Goal: Task Accomplishment & Management: Use online tool/utility

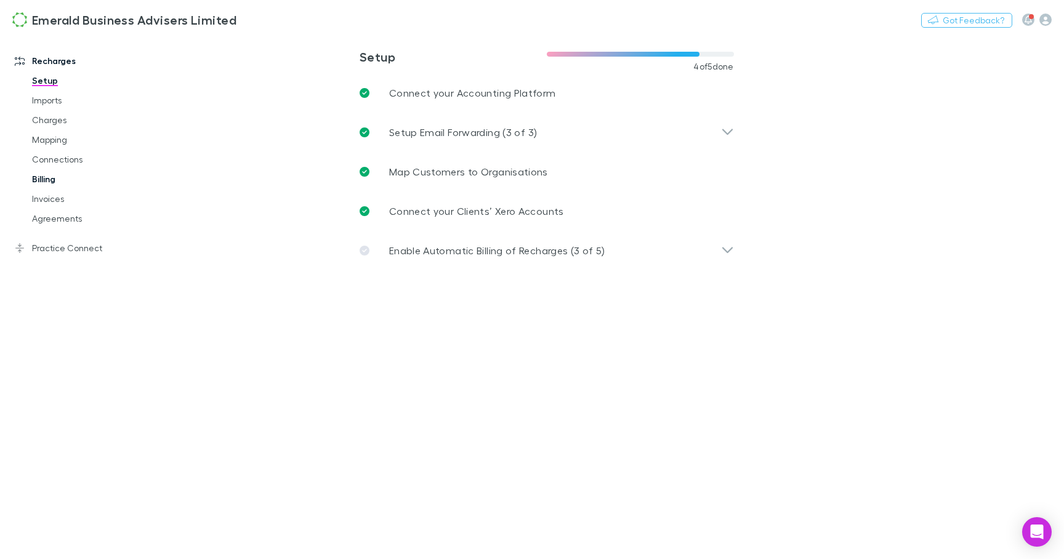
click at [45, 177] on link "Billing" at bounding box center [88, 179] width 136 height 20
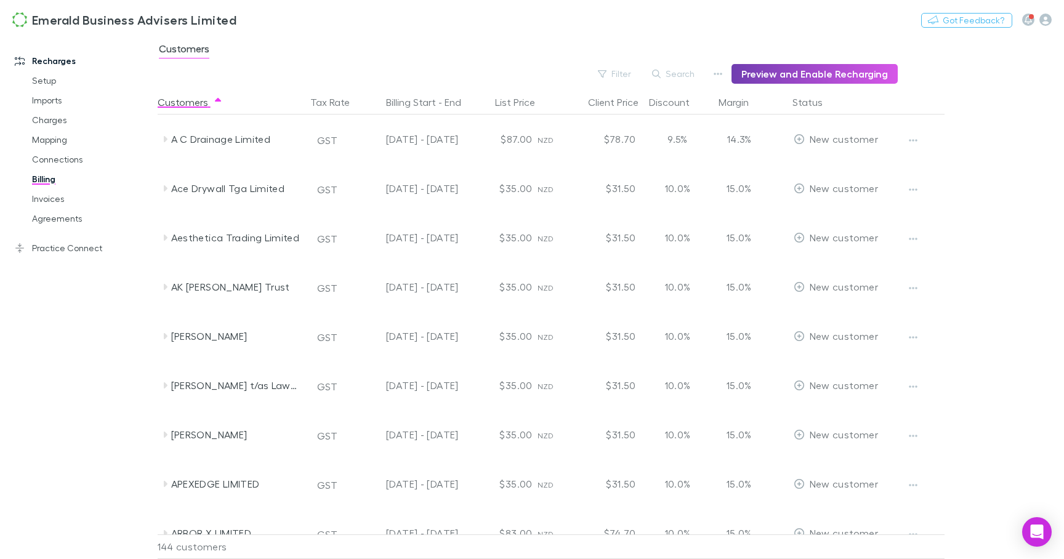
click at [800, 78] on button "Preview and Enable Recharging" at bounding box center [815, 74] width 166 height 20
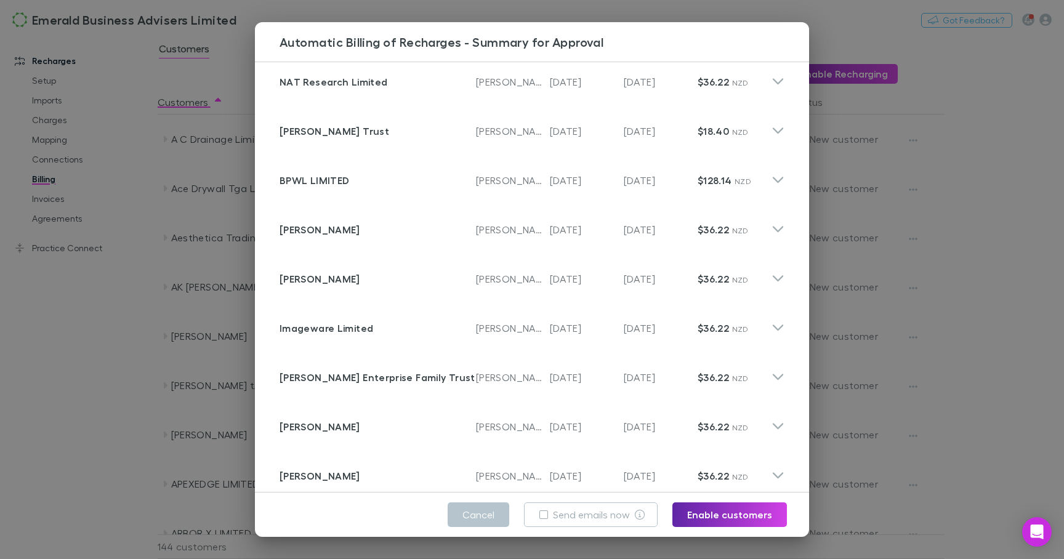
scroll to position [888, 0]
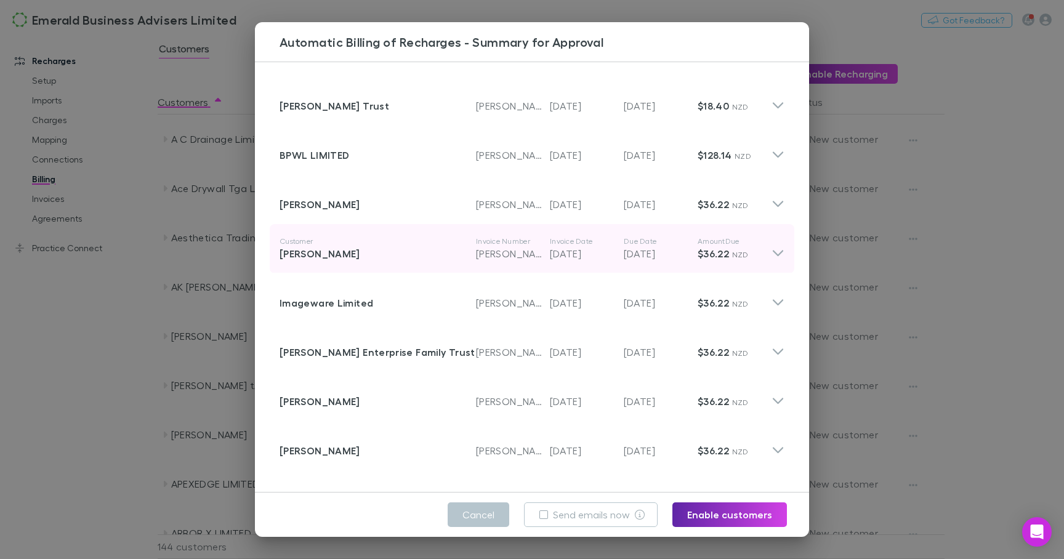
click at [777, 255] on icon at bounding box center [778, 253] width 10 height 6
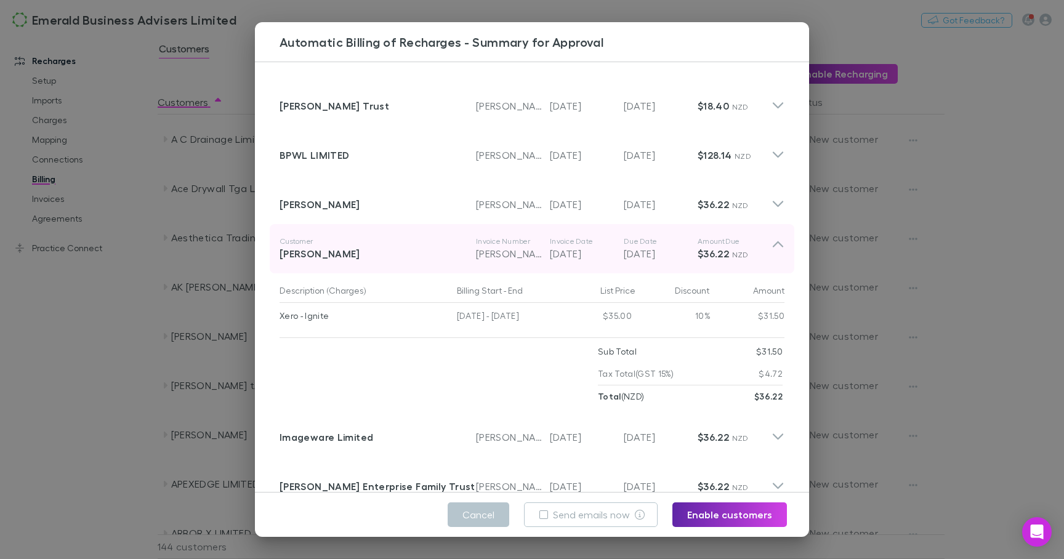
click at [777, 255] on icon at bounding box center [778, 249] width 13 height 25
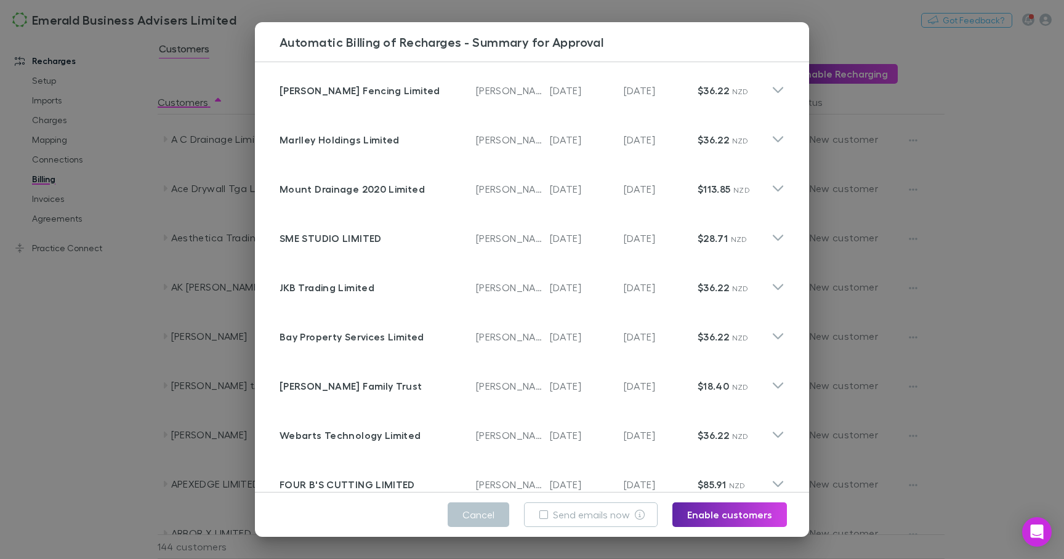
scroll to position [1845, 0]
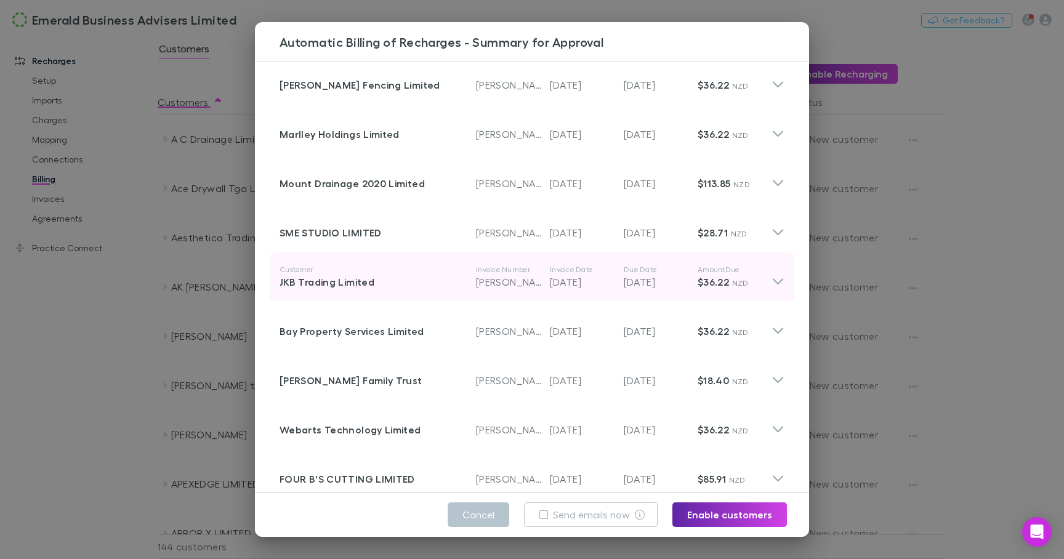
click at [773, 286] on icon at bounding box center [778, 277] width 13 height 25
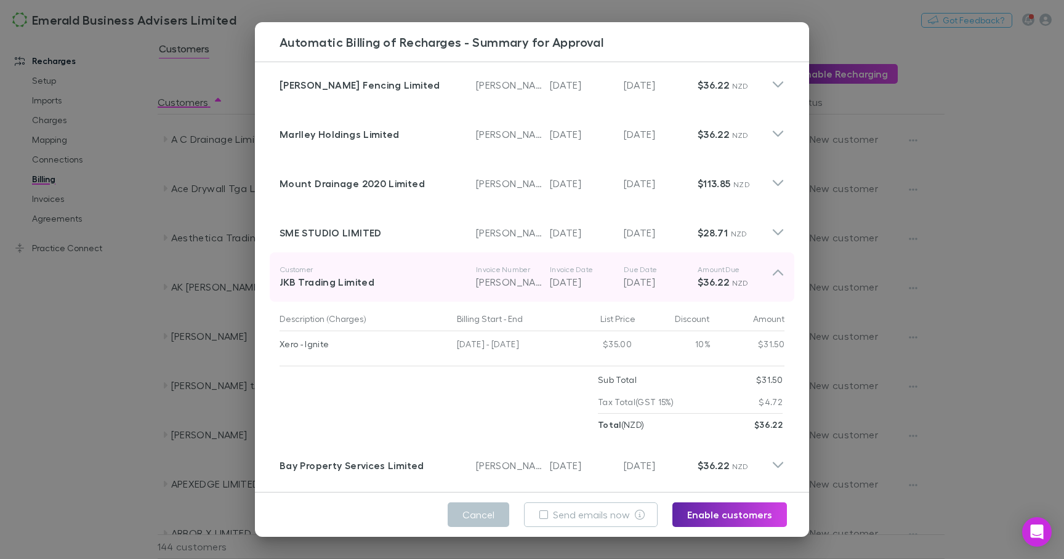
click at [773, 286] on icon at bounding box center [778, 277] width 13 height 25
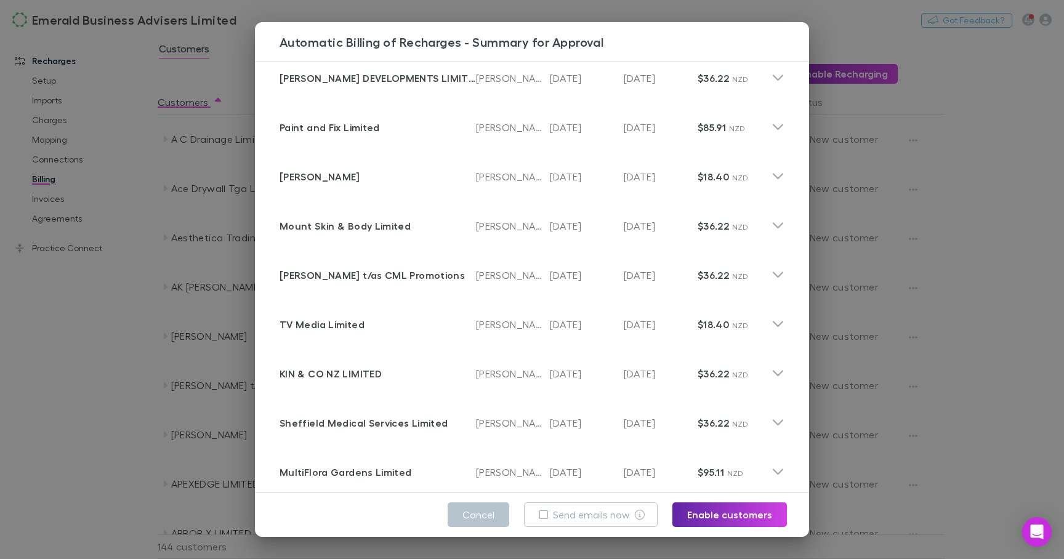
scroll to position [3530, 0]
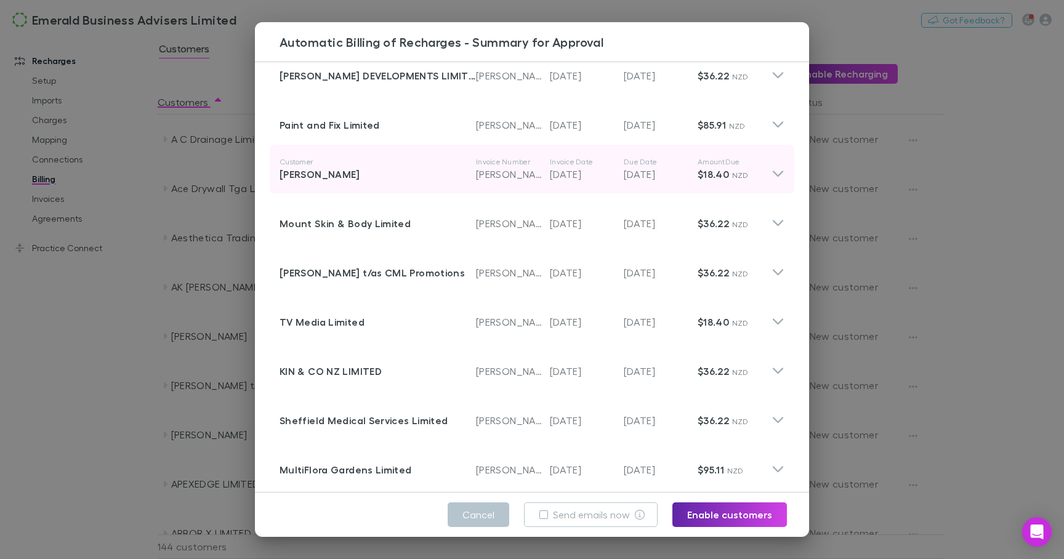
click at [777, 182] on div "Customer [PERSON_NAME] Invoice Number [PERSON_NAME]-0049 Invoice Date [DATE] Du…" at bounding box center [532, 169] width 525 height 49
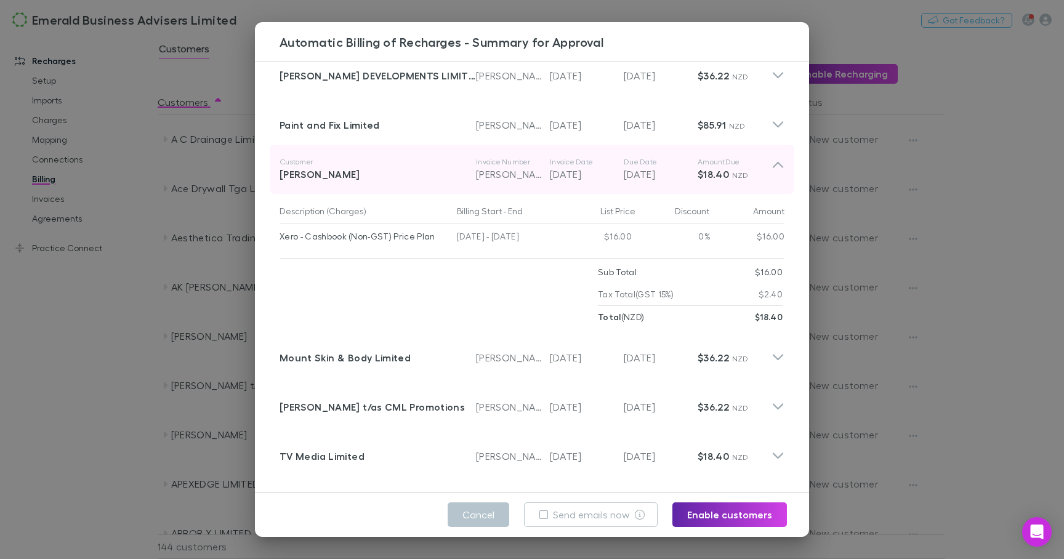
click at [779, 181] on icon at bounding box center [778, 169] width 13 height 25
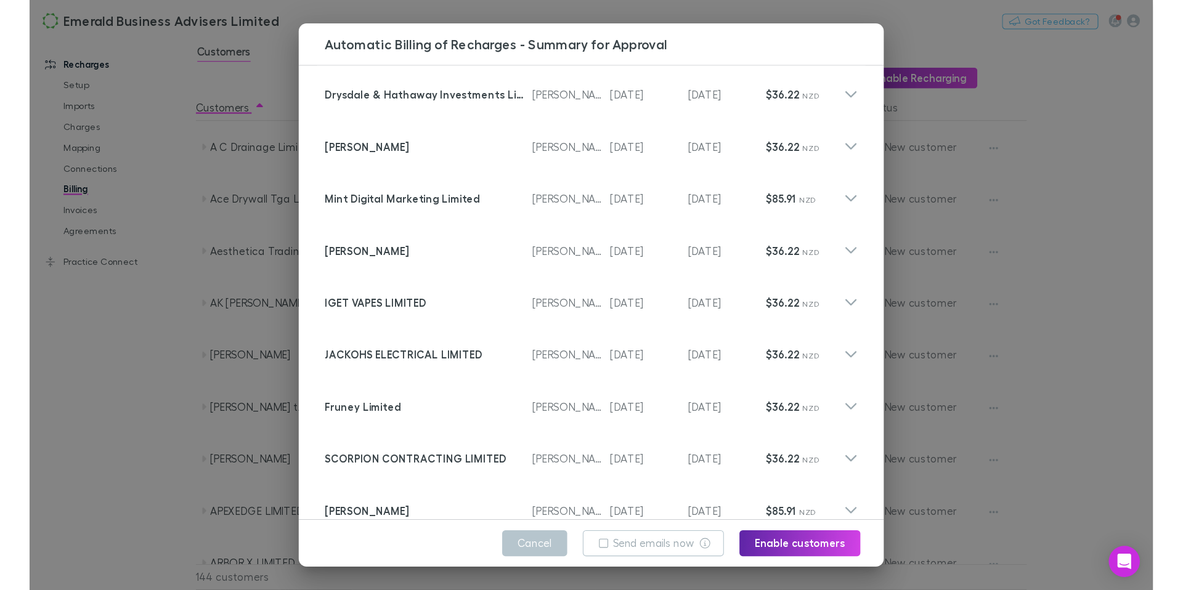
scroll to position [6696, 0]
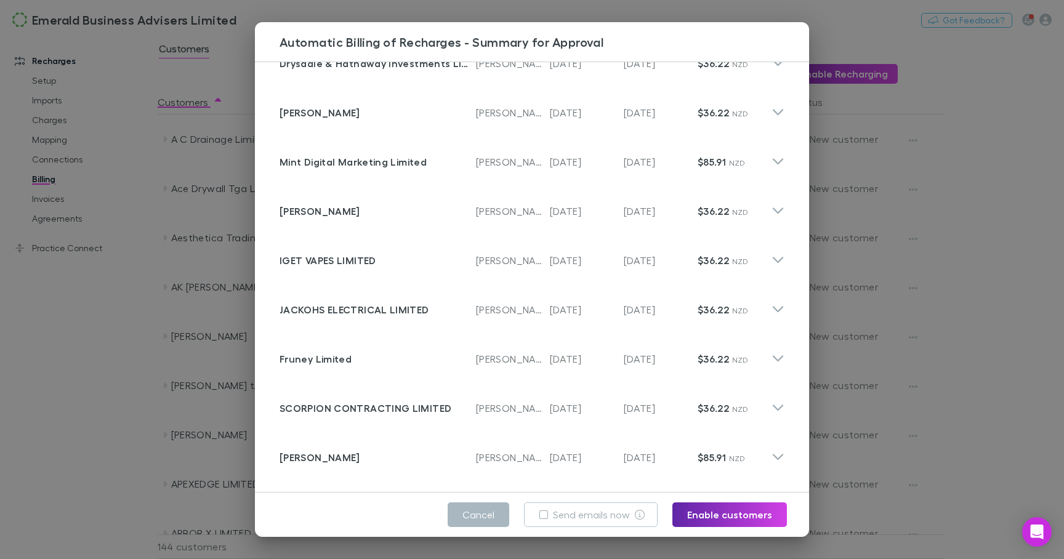
click at [499, 513] on button "Cancel" at bounding box center [479, 515] width 62 height 25
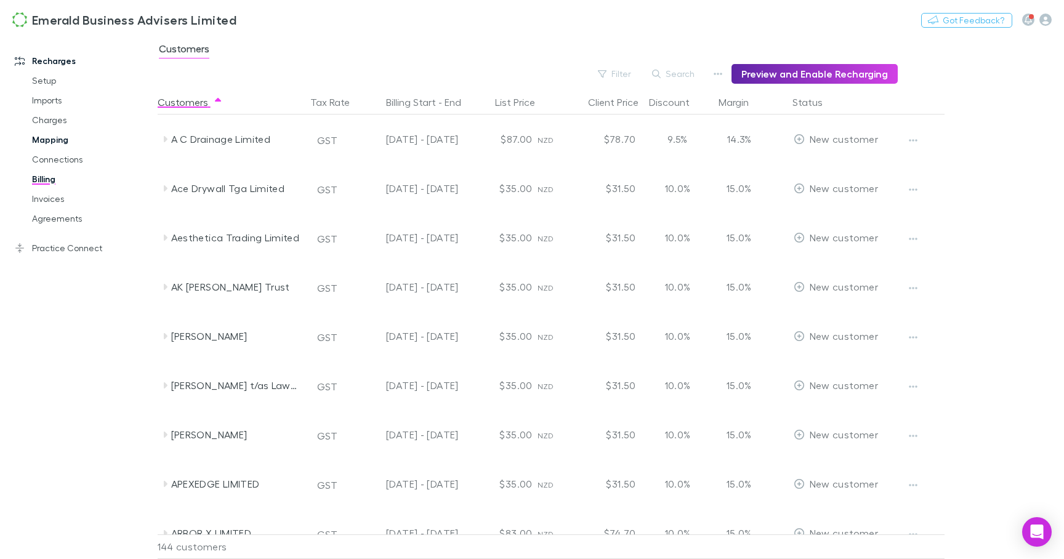
click at [57, 139] on link "Mapping" at bounding box center [88, 140] width 136 height 20
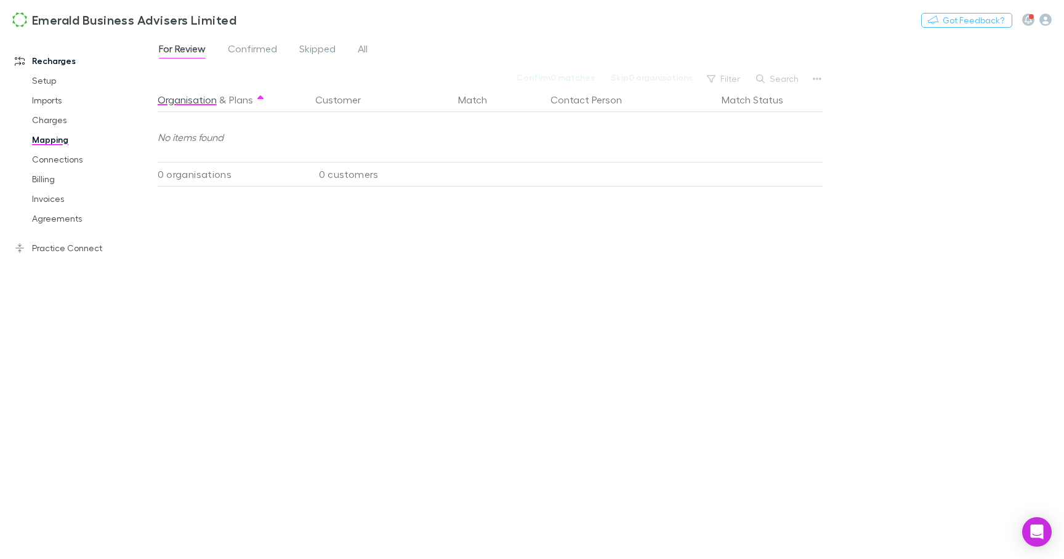
click at [788, 79] on button "Search" at bounding box center [778, 78] width 56 height 15
type input "***"
click at [371, 46] on div "For Review Confirmed Skipped All" at bounding box center [268, 51] width 221 height 20
click at [361, 44] on span "All" at bounding box center [363, 51] width 10 height 16
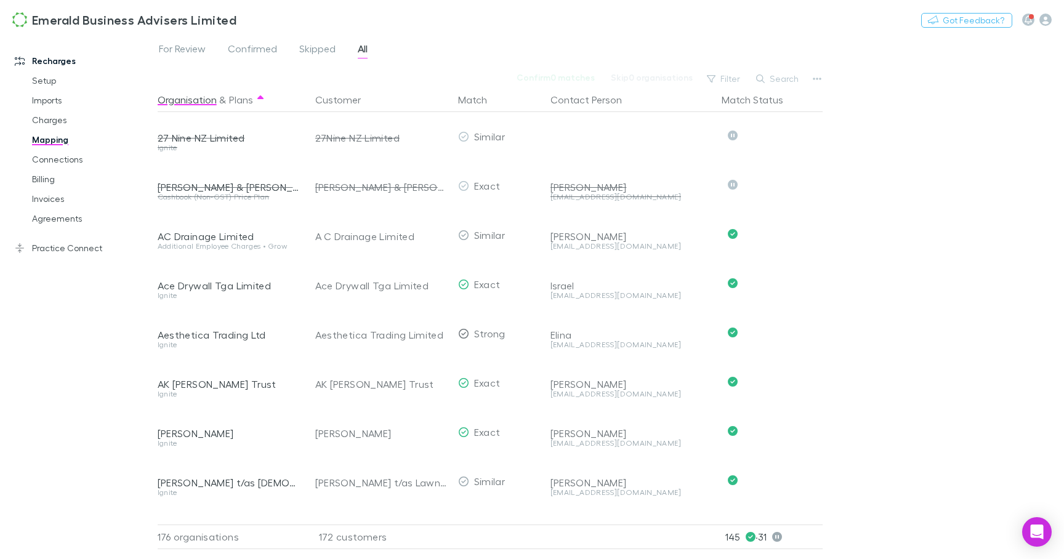
click at [792, 78] on button "Search" at bounding box center [778, 78] width 56 height 15
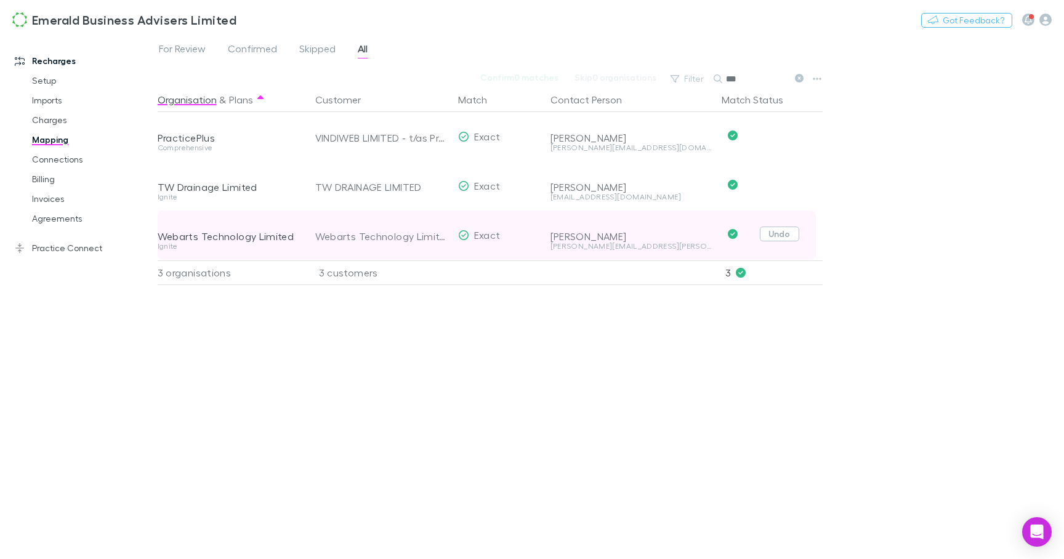
click at [788, 236] on button "Undo" at bounding box center [779, 234] width 39 height 15
click at [793, 233] on button "Skip" at bounding box center [789, 236] width 39 height 15
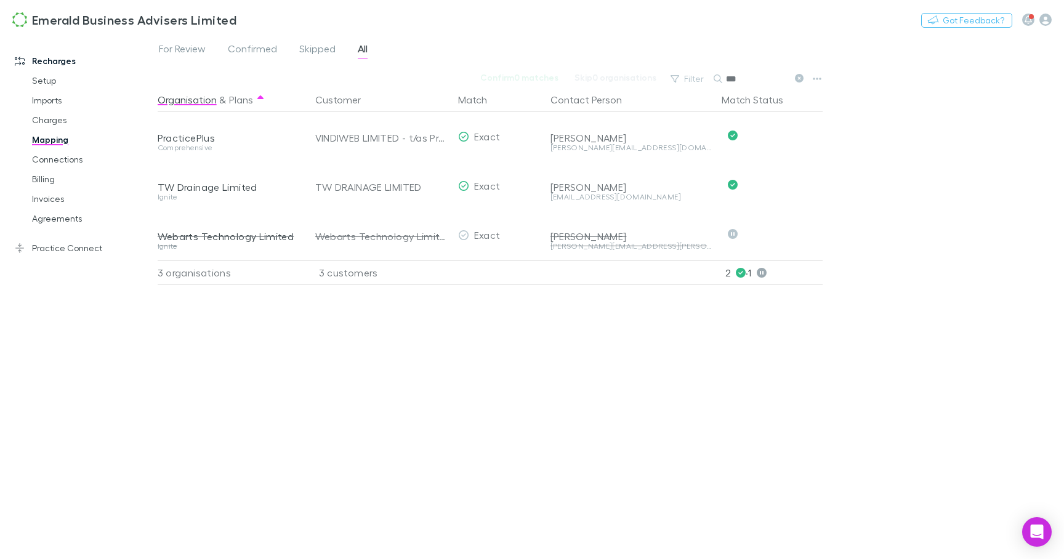
click at [800, 80] on icon at bounding box center [799, 78] width 9 height 9
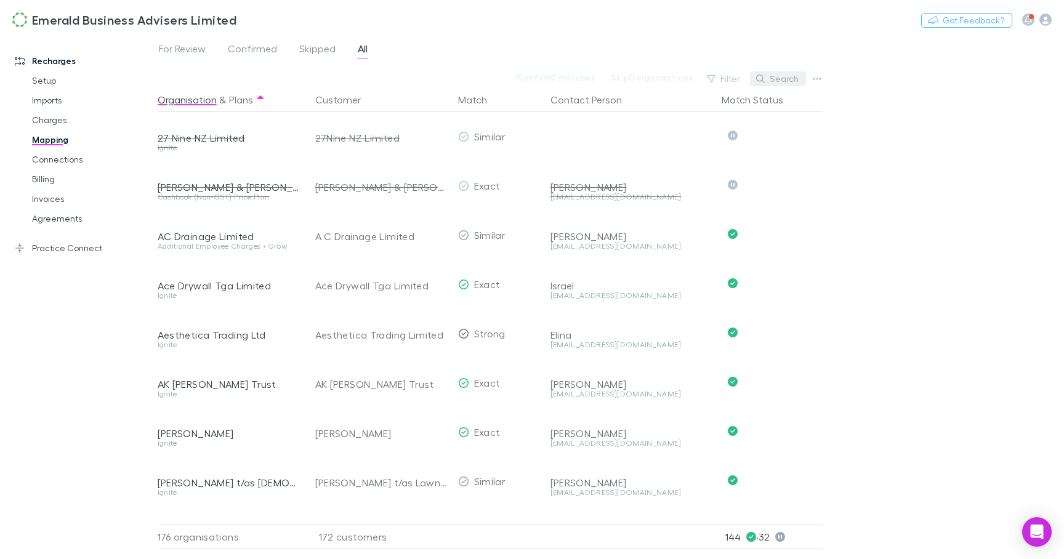
click at [780, 81] on button "Search" at bounding box center [778, 78] width 56 height 15
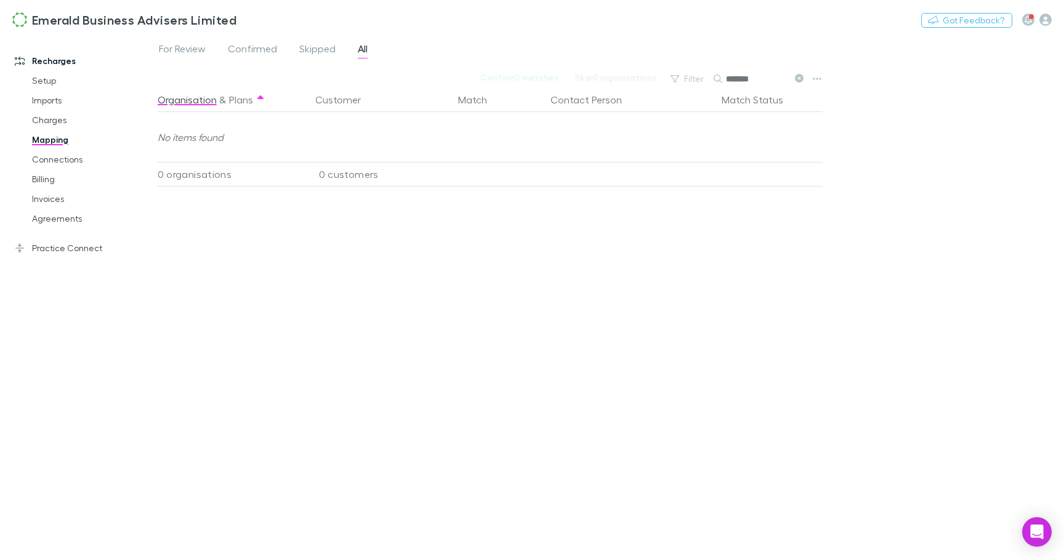
drag, startPoint x: 742, startPoint y: 77, endPoint x: 713, endPoint y: 76, distance: 28.3
click at [714, 76] on div "*******" at bounding box center [760, 78] width 92 height 15
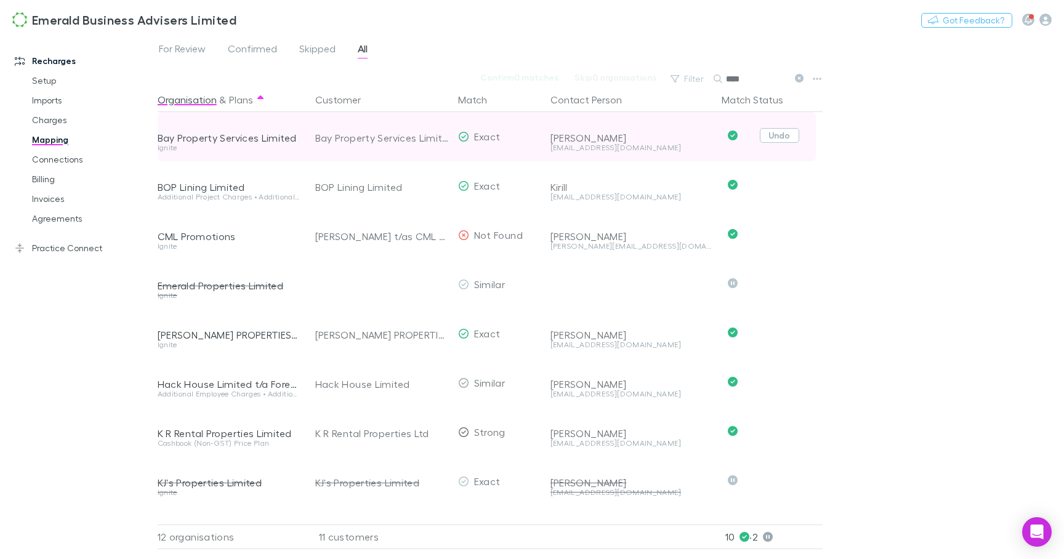
type input "***"
click at [783, 139] on button "Undo" at bounding box center [779, 135] width 39 height 15
click at [802, 141] on button "Skip" at bounding box center [789, 137] width 39 height 15
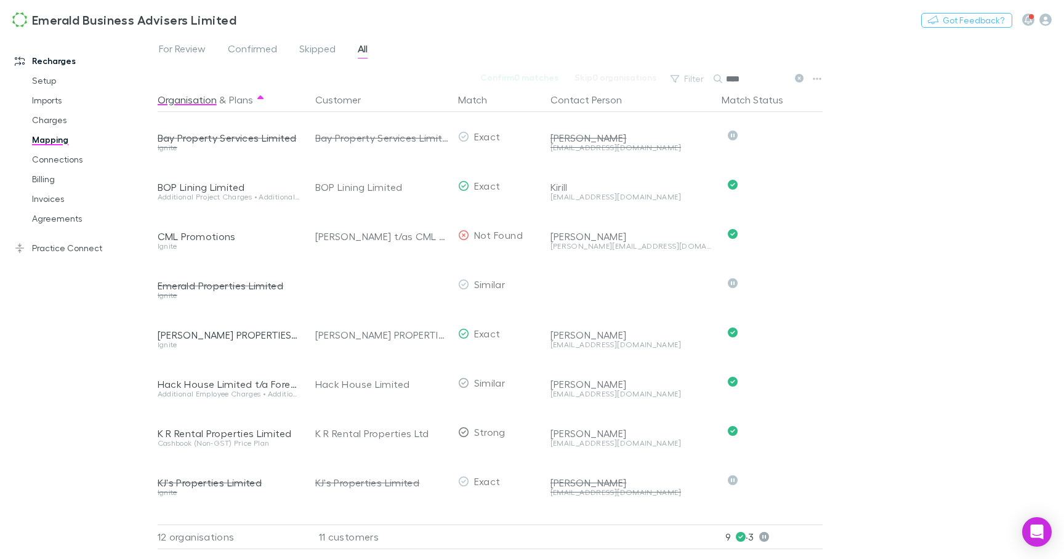
click at [800, 78] on icon at bounding box center [799, 78] width 9 height 9
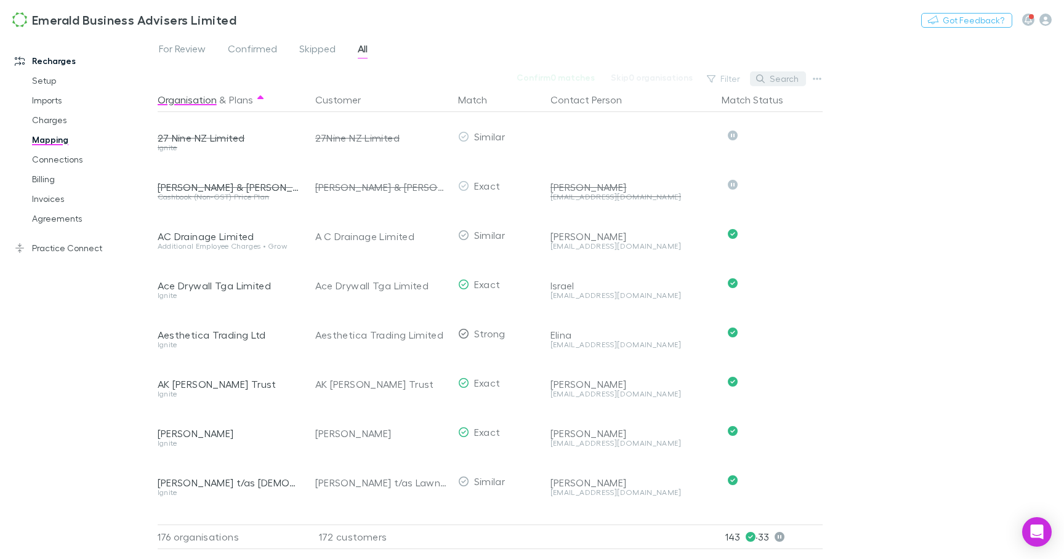
click at [793, 78] on button "Search" at bounding box center [778, 78] width 56 height 15
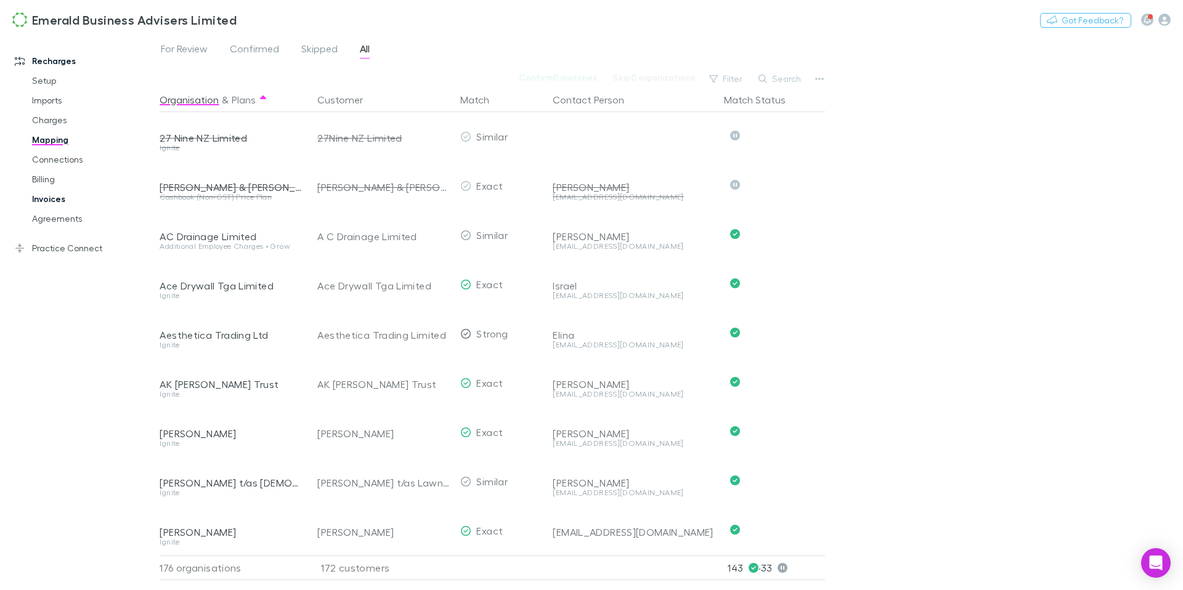
drag, startPoint x: 52, startPoint y: 181, endPoint x: 79, endPoint y: 193, distance: 29.5
click at [52, 181] on link "Billing" at bounding box center [88, 179] width 137 height 20
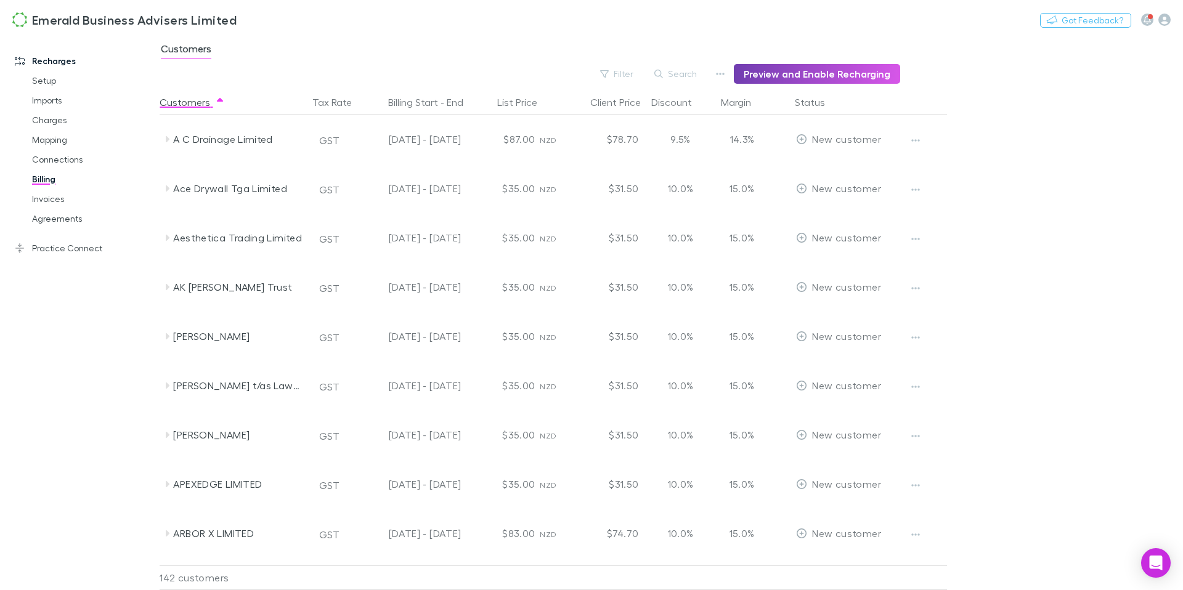
click at [820, 68] on button "Preview and Enable Recharging" at bounding box center [817, 74] width 166 height 20
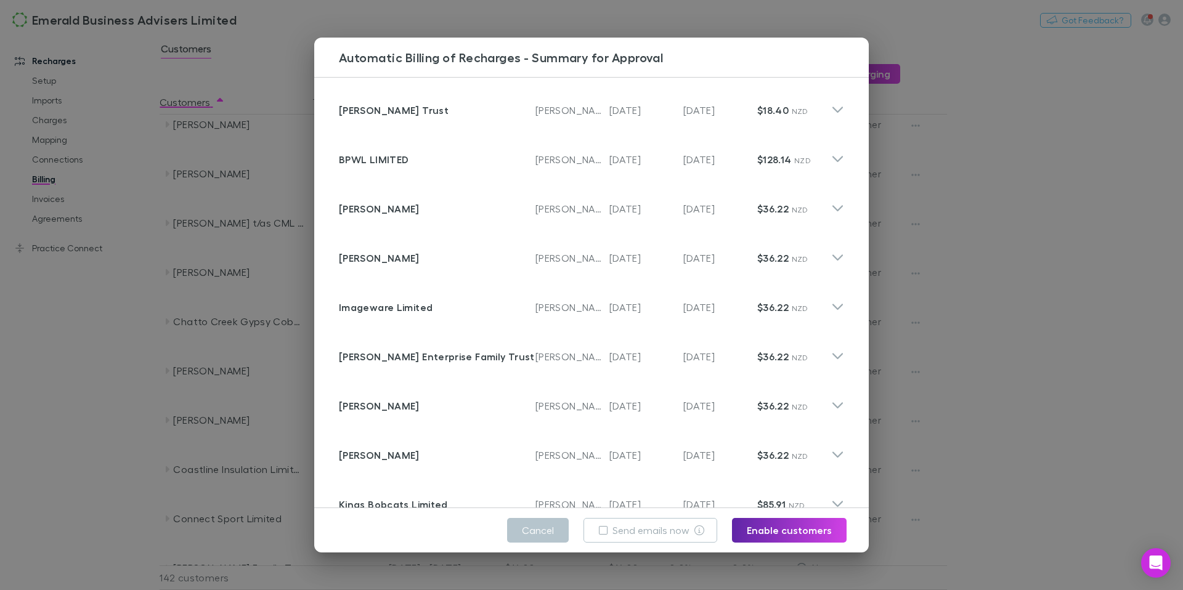
scroll to position [907, 0]
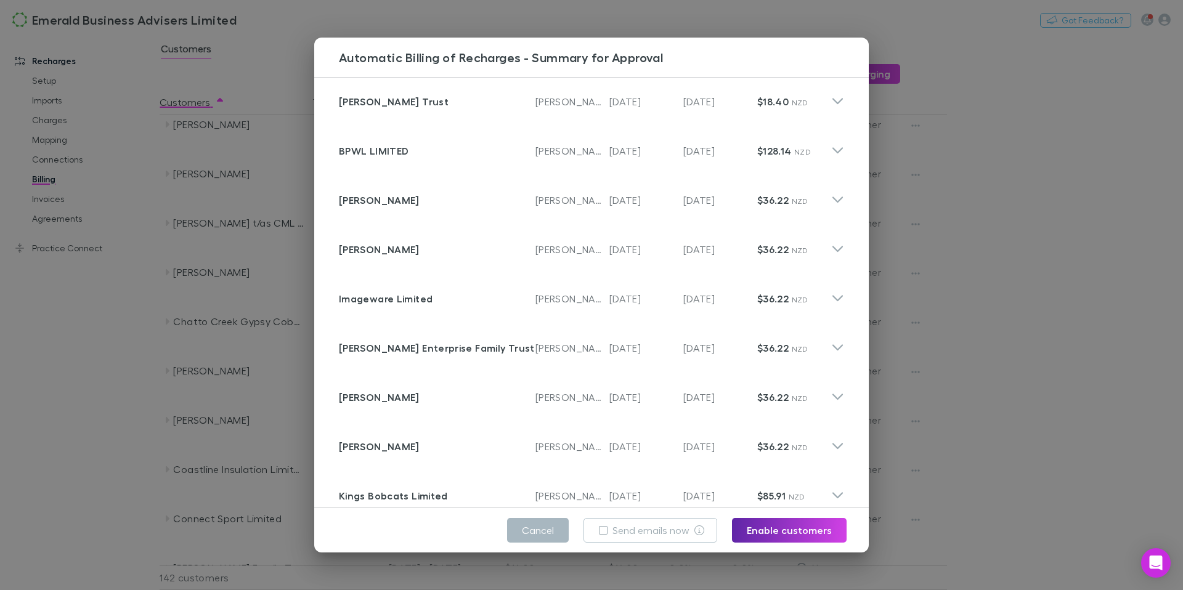
click at [539, 525] on button "Cancel" at bounding box center [538, 530] width 62 height 25
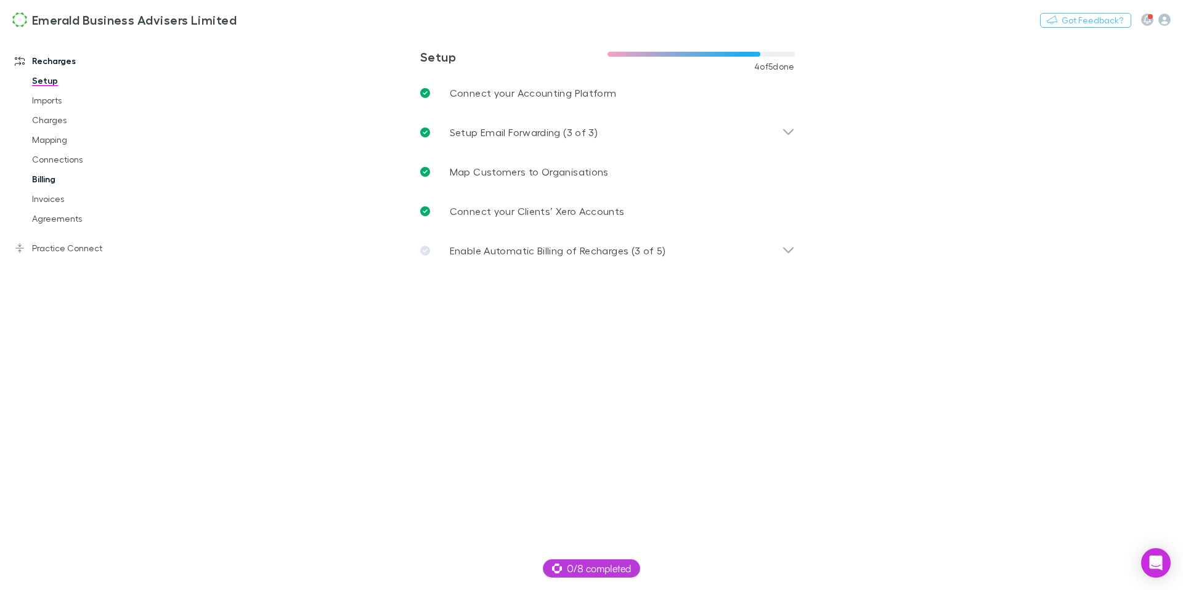
click at [44, 182] on link "Billing" at bounding box center [88, 179] width 137 height 20
